Goal: Transaction & Acquisition: Subscribe to service/newsletter

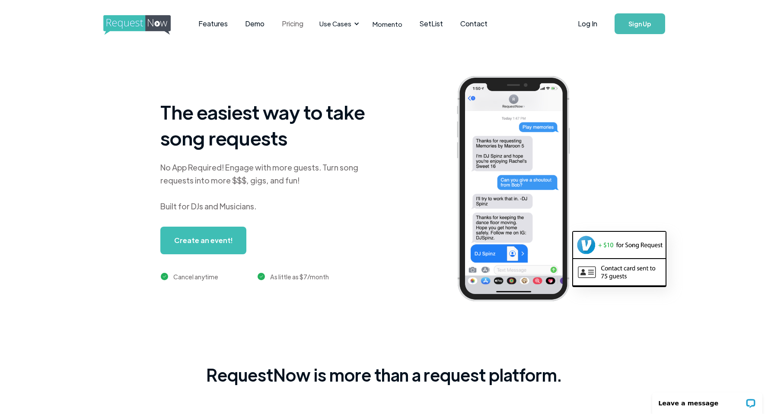
click at [292, 25] on link "Pricing" at bounding box center [292, 23] width 39 height 27
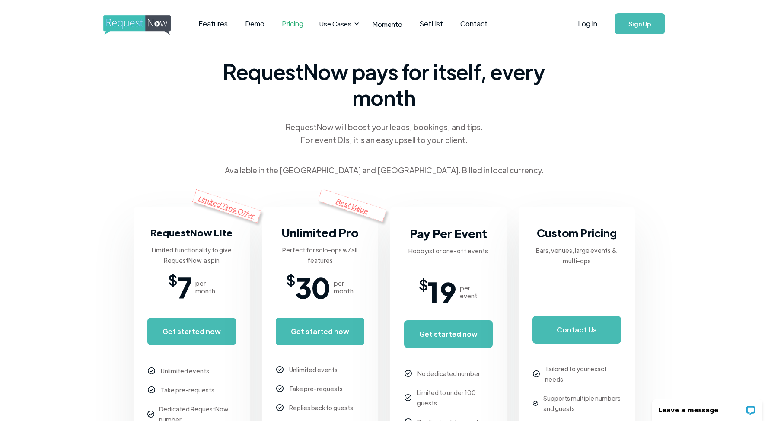
click at [217, 21] on link "Features" at bounding box center [213, 23] width 47 height 27
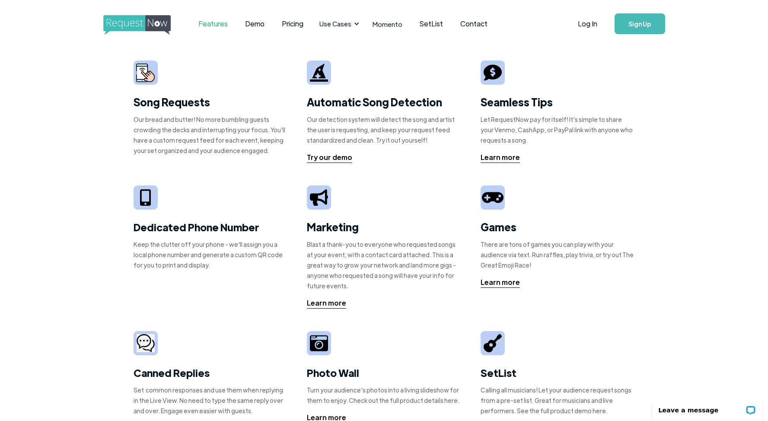
drag, startPoint x: 729, startPoint y: 181, endPoint x: 774, endPoint y: 154, distance: 52.2
click at [742, 178] on div "Song Requests Our bread and butter! No more bumbling guests crowding the decks …" at bounding box center [384, 293] width 768 height 490
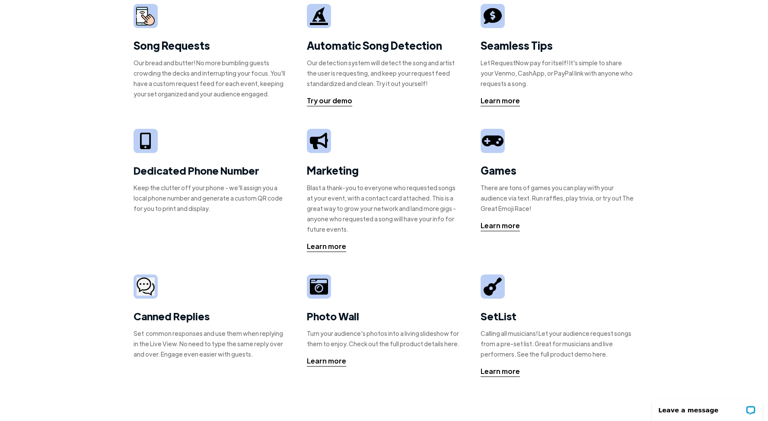
scroll to position [69, 0]
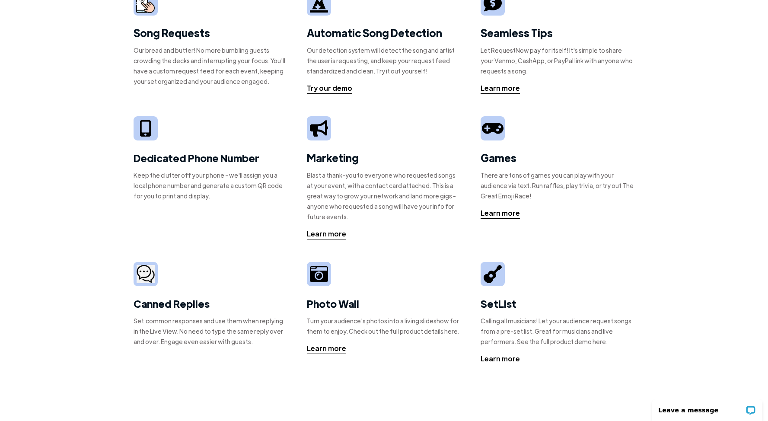
click at [503, 357] on div "Learn more" at bounding box center [499, 358] width 39 height 10
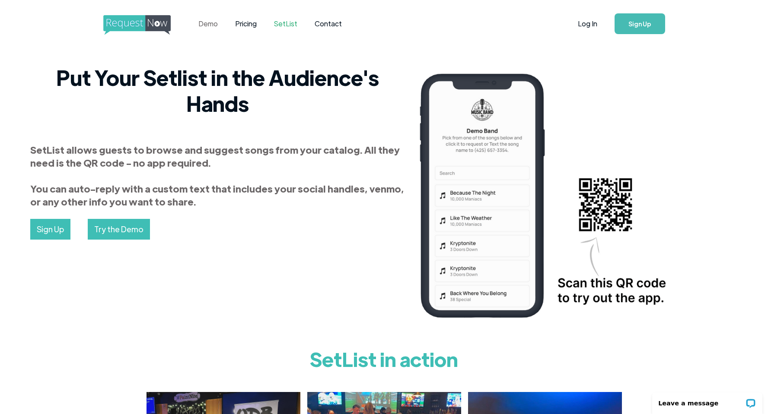
click at [210, 21] on link "Demo" at bounding box center [208, 23] width 37 height 27
click at [248, 24] on link "Pricing" at bounding box center [245, 23] width 39 height 27
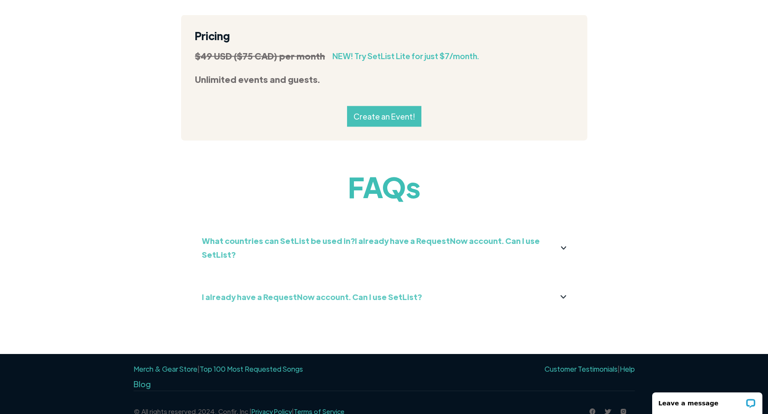
scroll to position [948, 0]
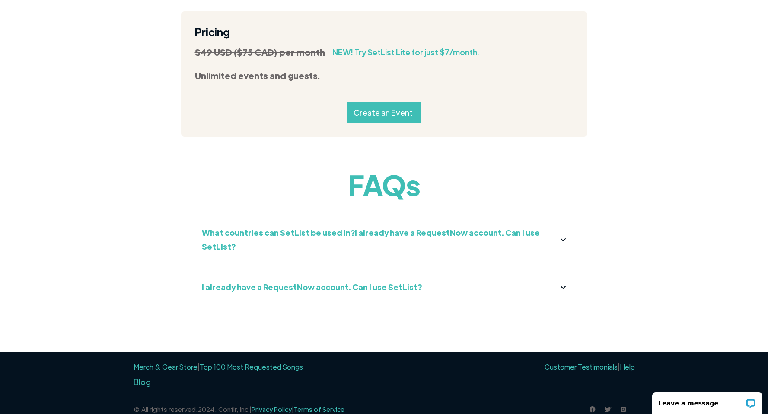
drag, startPoint x: 556, startPoint y: 235, endPoint x: 556, endPoint y: 242, distance: 6.9
click at [556, 242] on div "What countries can SetList be used in?I already have a RequestNow account. Can …" at bounding box center [384, 244] width 406 height 50
click at [555, 231] on div "What countries can SetList be used in?I already have a RequestNow account. Can …" at bounding box center [384, 240] width 365 height 28
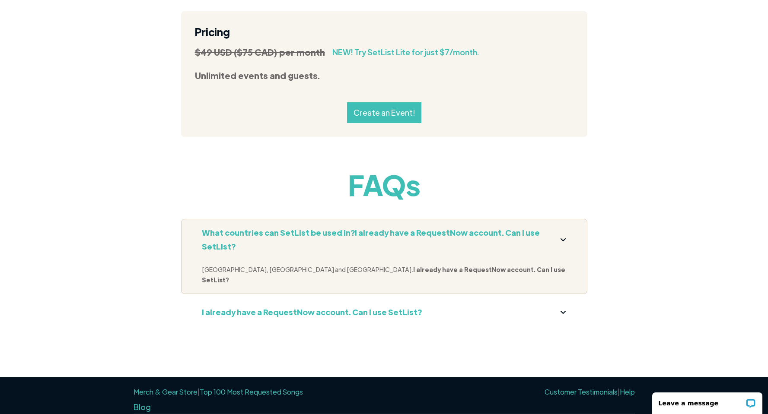
click at [670, 190] on div "FAQs What countries can SetList be used in?I already have a RequestNow account.…" at bounding box center [384, 272] width 768 height 210
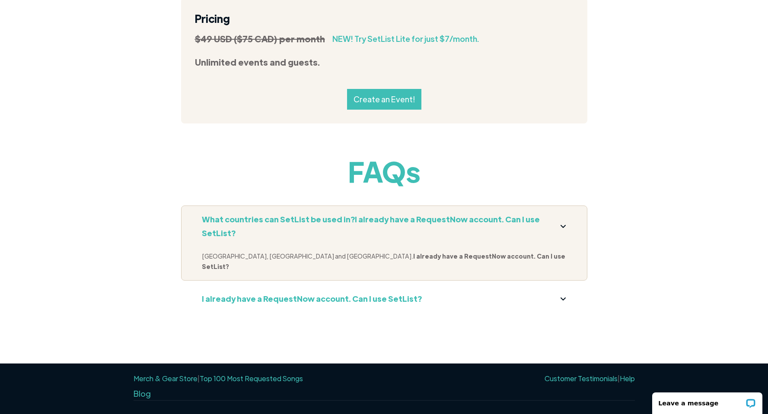
scroll to position [962, 0]
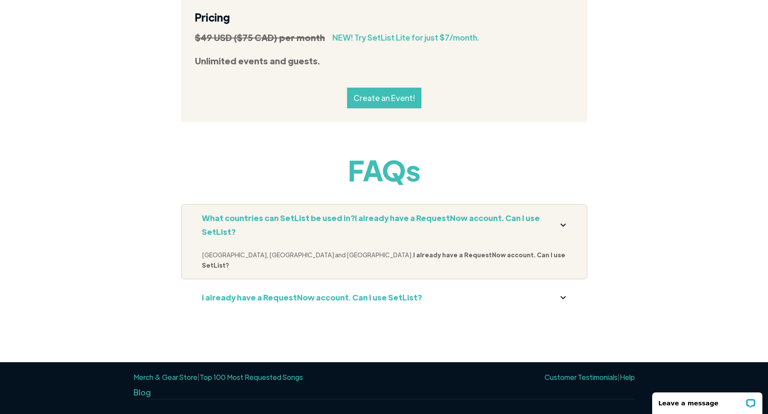
click at [553, 291] on div "I already have a RequestNow account. Can I use SetList?" at bounding box center [384, 298] width 365 height 14
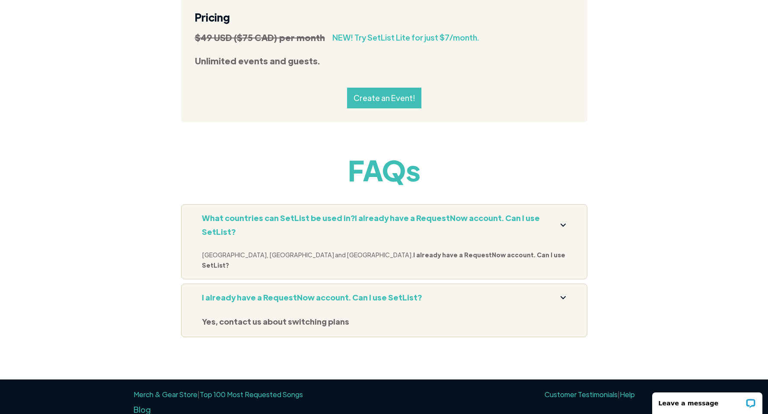
click at [673, 254] on div "FAQs What countries can SetList be used in?I already have a RequestNow account.…" at bounding box center [384, 266] width 768 height 227
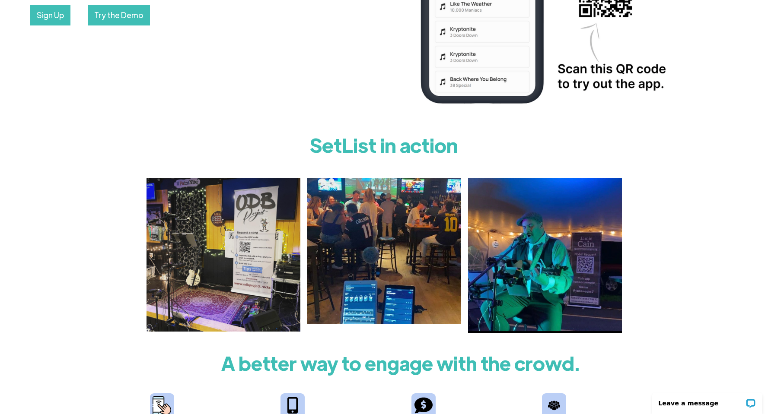
scroll to position [0, 0]
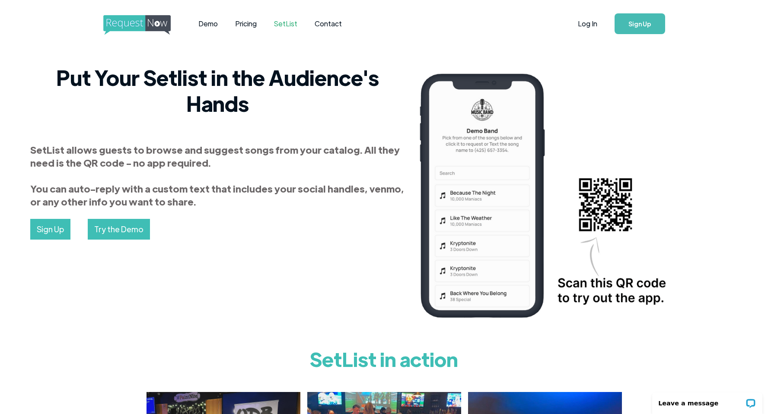
click at [643, 25] on link "Sign Up" at bounding box center [639, 23] width 51 height 21
